Goal: Transaction & Acquisition: Purchase product/service

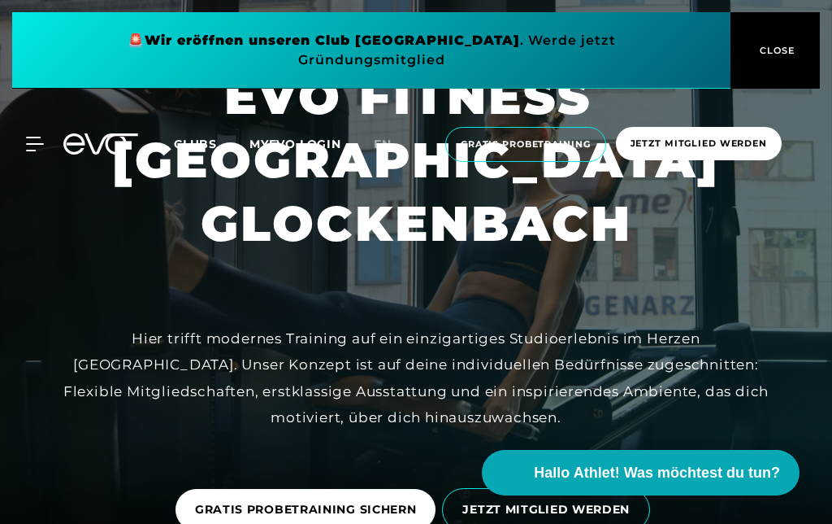
click at [193, 140] on span "Clubs" at bounding box center [195, 144] width 43 height 15
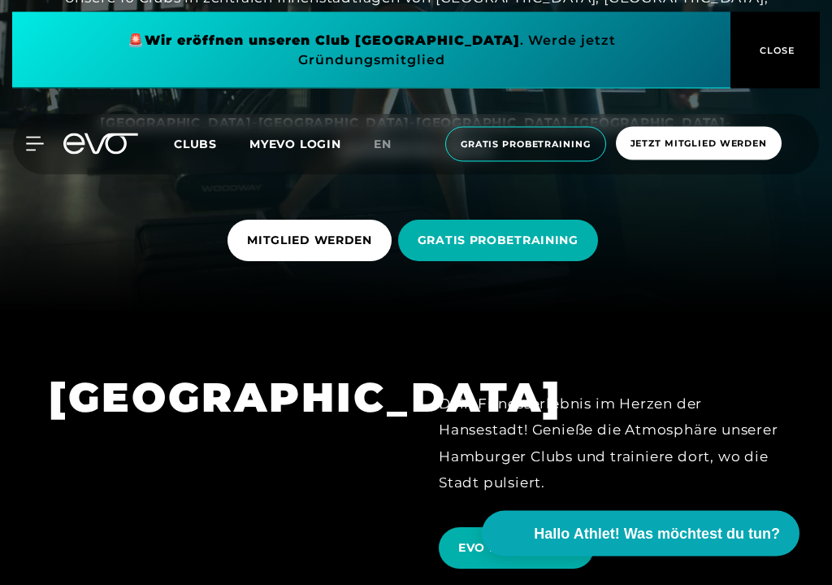
scroll to position [272, 0]
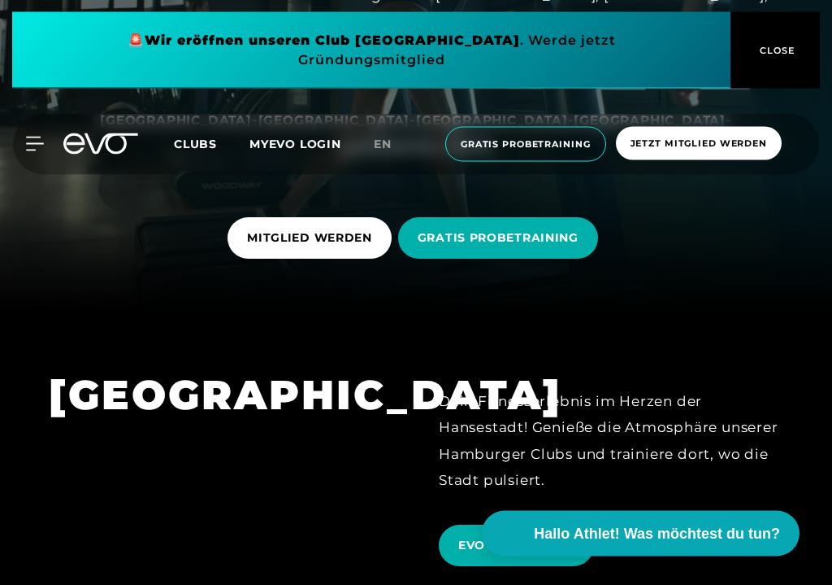
click at [331, 247] on span "MITGLIED WERDEN" at bounding box center [309, 238] width 125 height 17
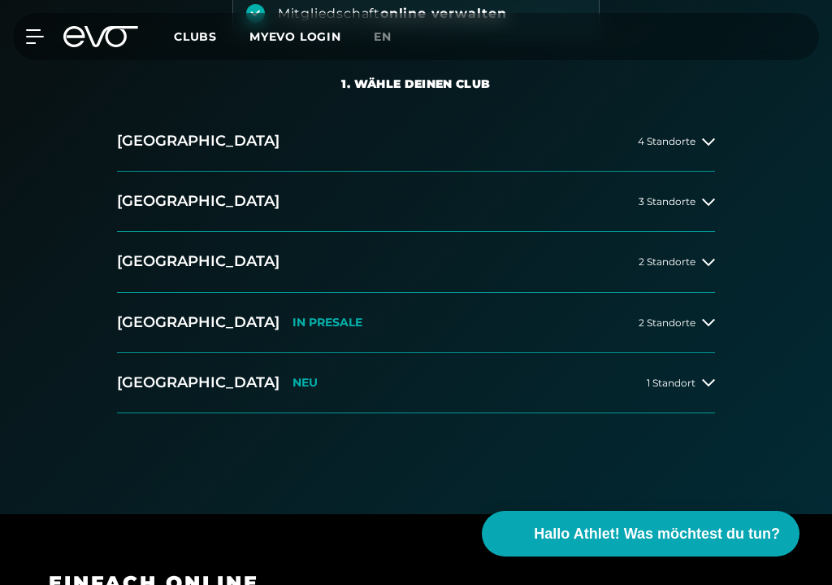
scroll to position [328, 0]
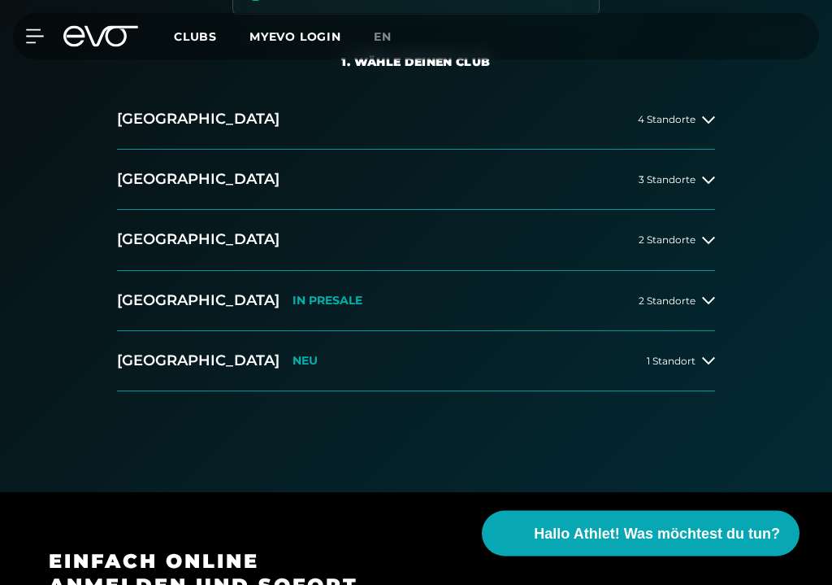
click at [695, 296] on span "2 Standorte" at bounding box center [667, 301] width 57 height 11
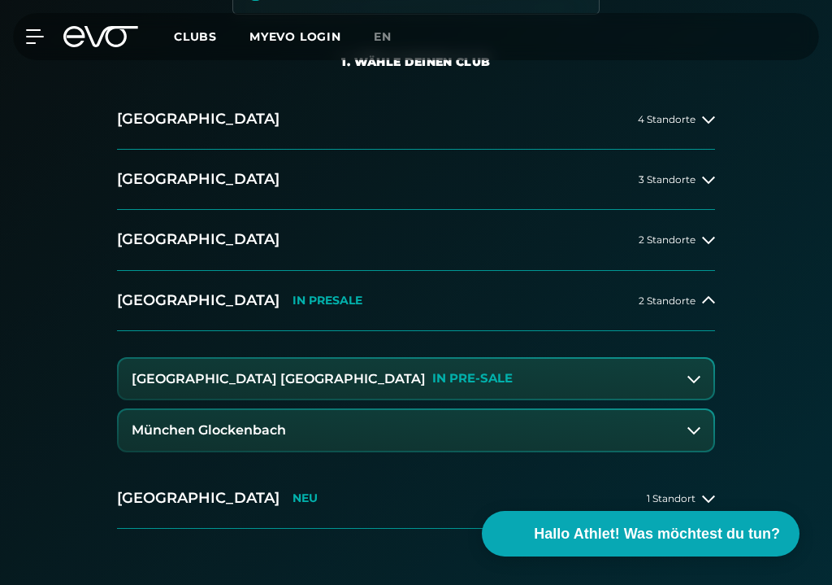
click at [580, 430] on button "München Glockenbach" at bounding box center [416, 430] width 595 height 41
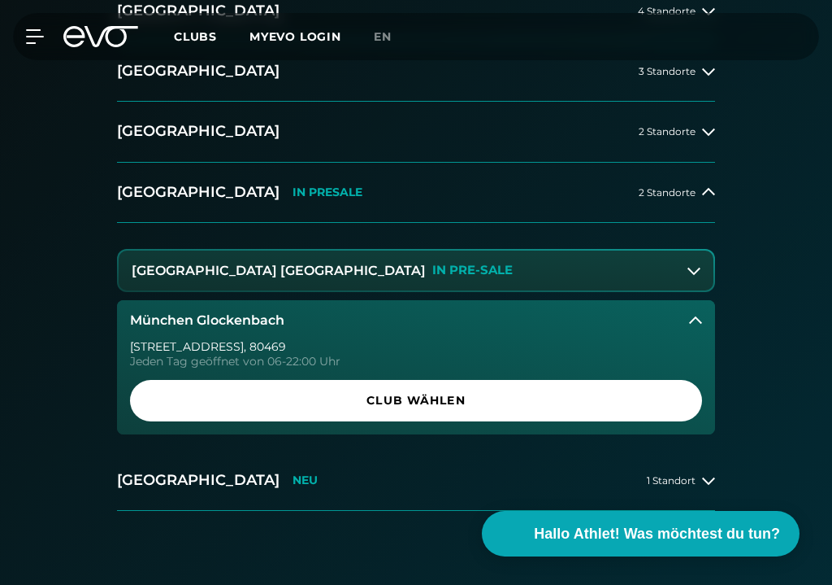
scroll to position [441, 0]
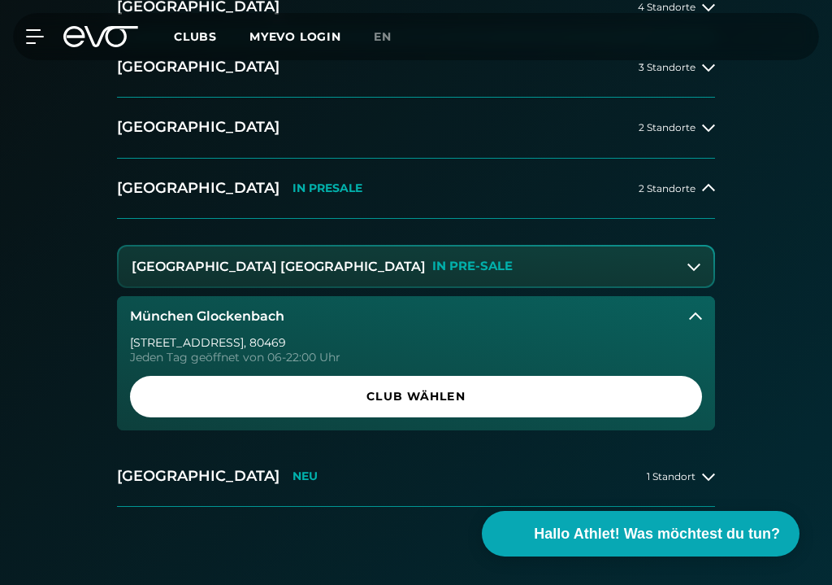
click at [552, 393] on span "Club wählen" at bounding box center [416, 396] width 533 height 17
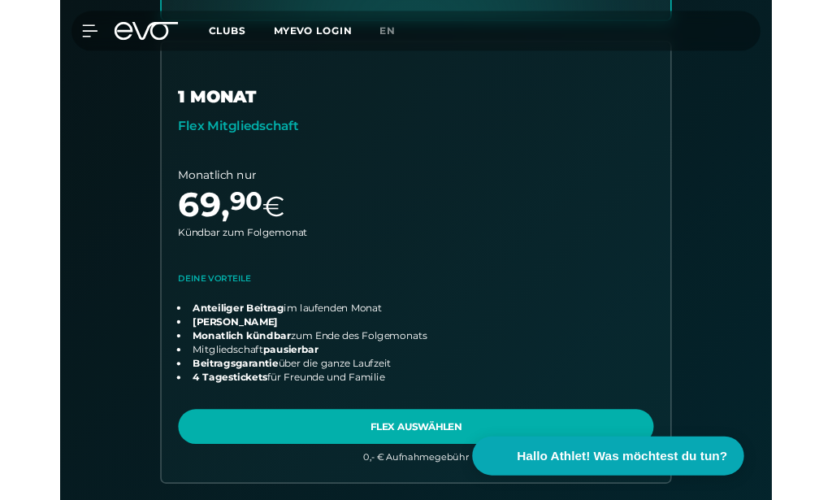
scroll to position [1049, 0]
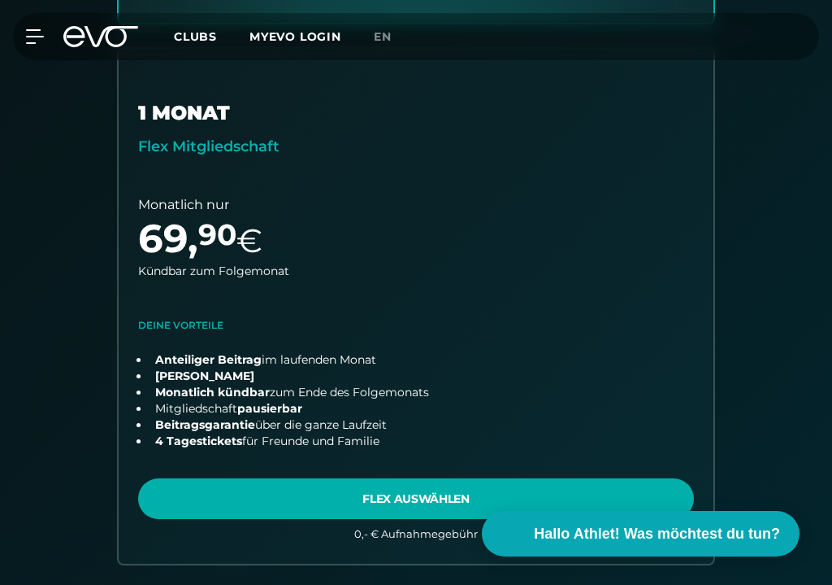
click at [260, 498] on link "choose plan" at bounding box center [416, 306] width 595 height 515
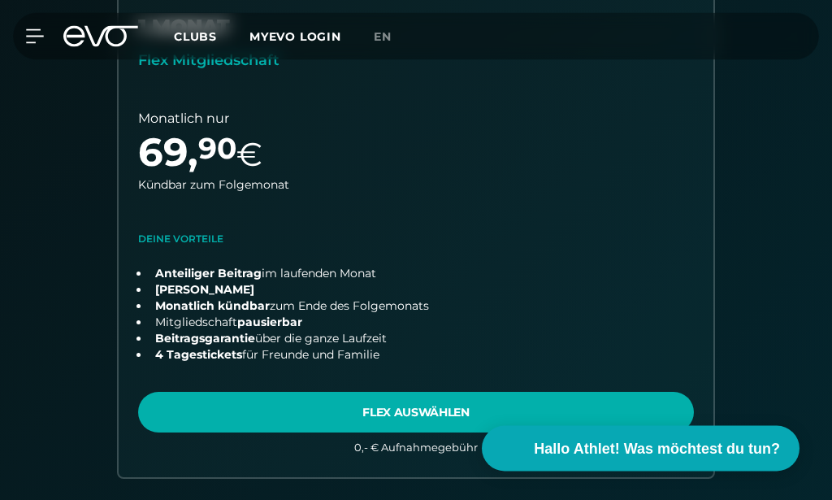
scroll to position [1136, 0]
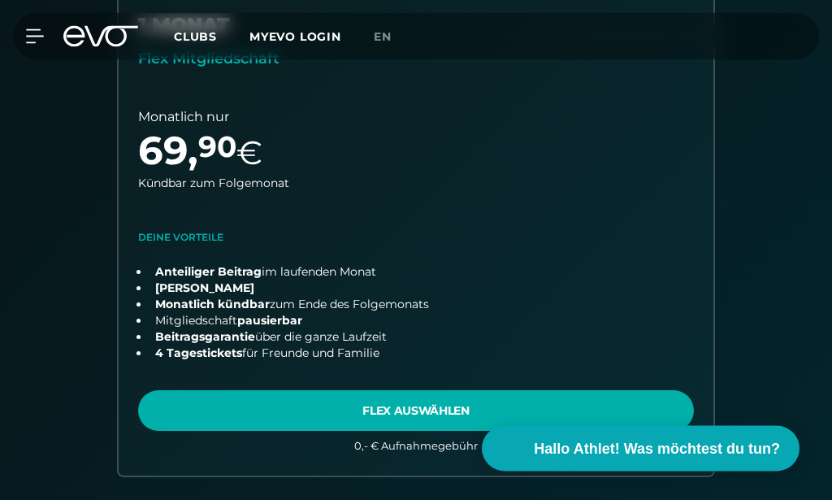
click at [202, 235] on link "choose plan" at bounding box center [416, 219] width 595 height 515
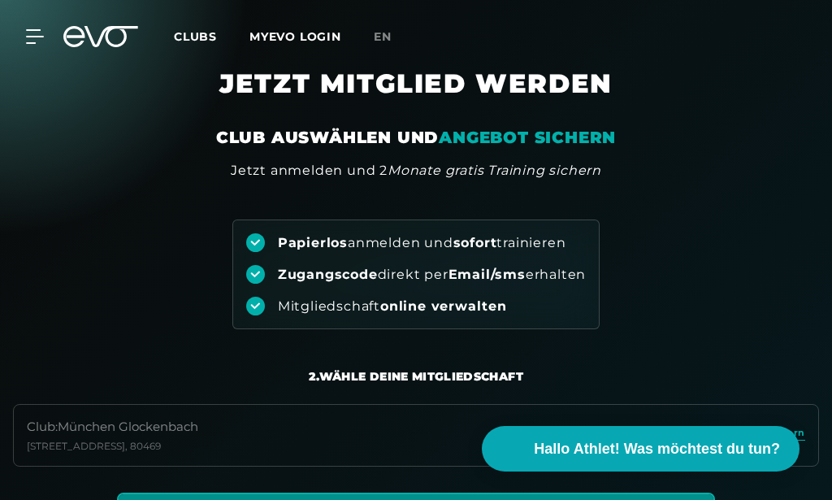
scroll to position [0, 0]
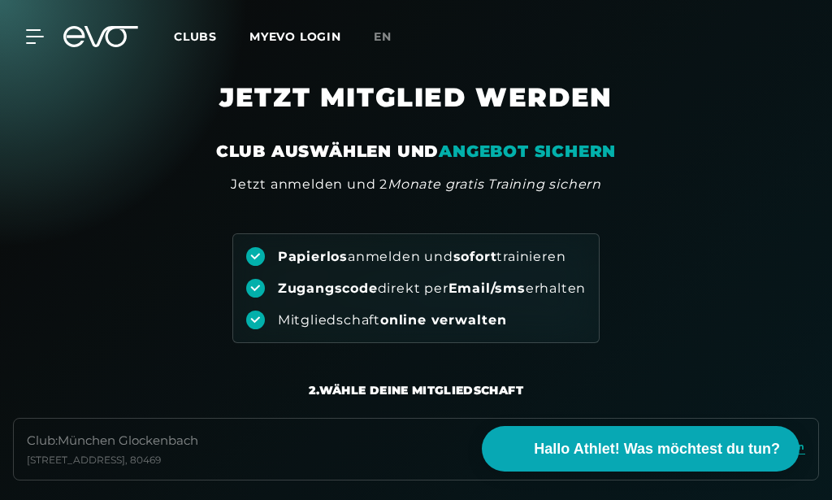
click at [34, 43] on icon at bounding box center [34, 36] width 17 height 13
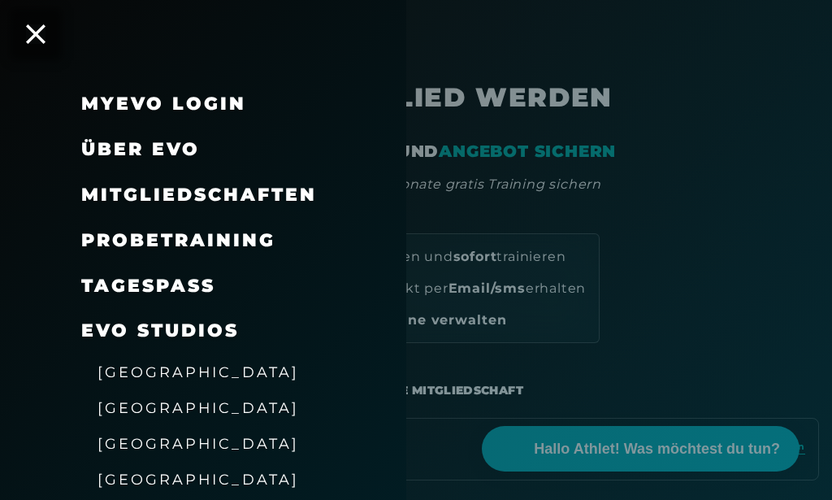
click at [102, 290] on link "TAGESPASS" at bounding box center [148, 286] width 134 height 22
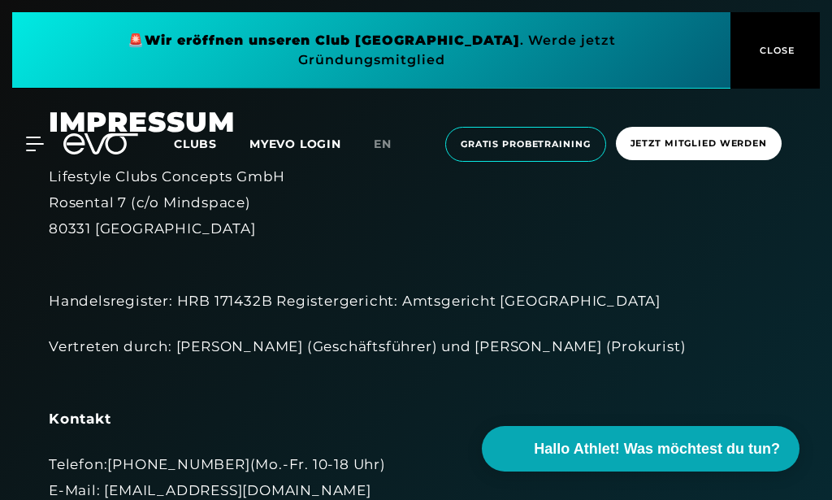
click at [779, 55] on span "CLOSE" at bounding box center [776, 50] width 40 height 15
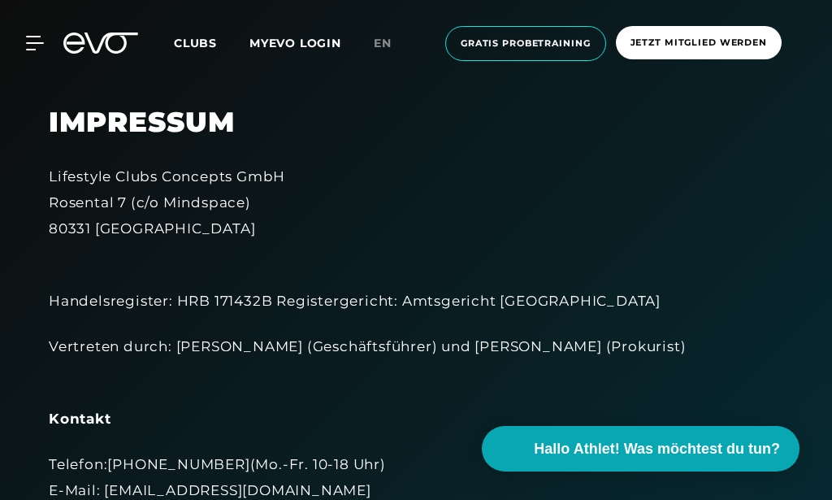
click at [22, 41] on div at bounding box center [25, 43] width 37 height 15
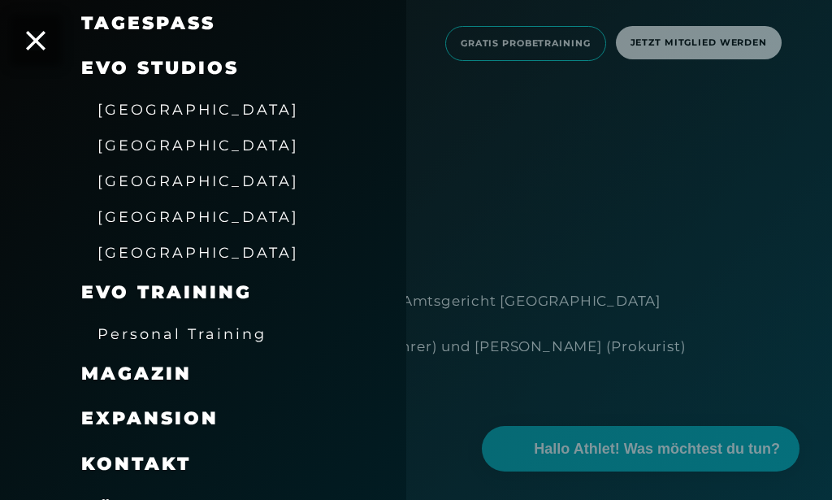
scroll to position [263, 0]
click at [121, 325] on span "Personal Training" at bounding box center [182, 333] width 169 height 17
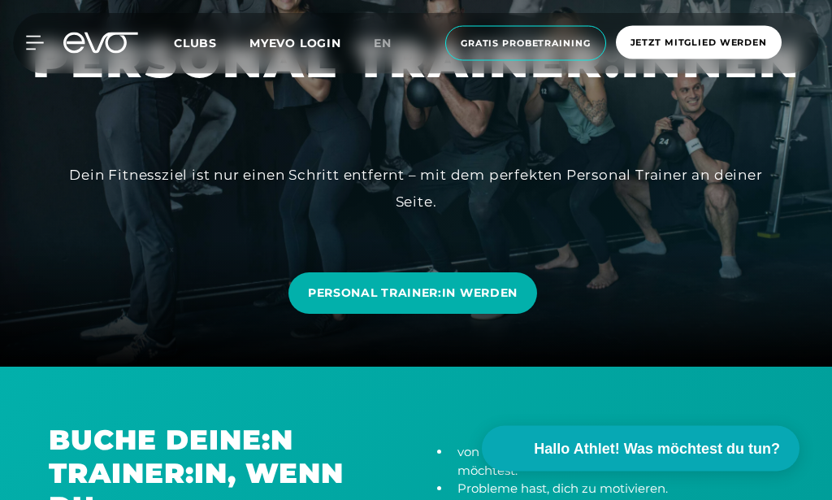
scroll to position [133, 0]
click at [357, 302] on span "PERSONAL TRAINER:IN WERDEN" at bounding box center [413, 293] width 210 height 17
